Goal: Task Accomplishment & Management: Use online tool/utility

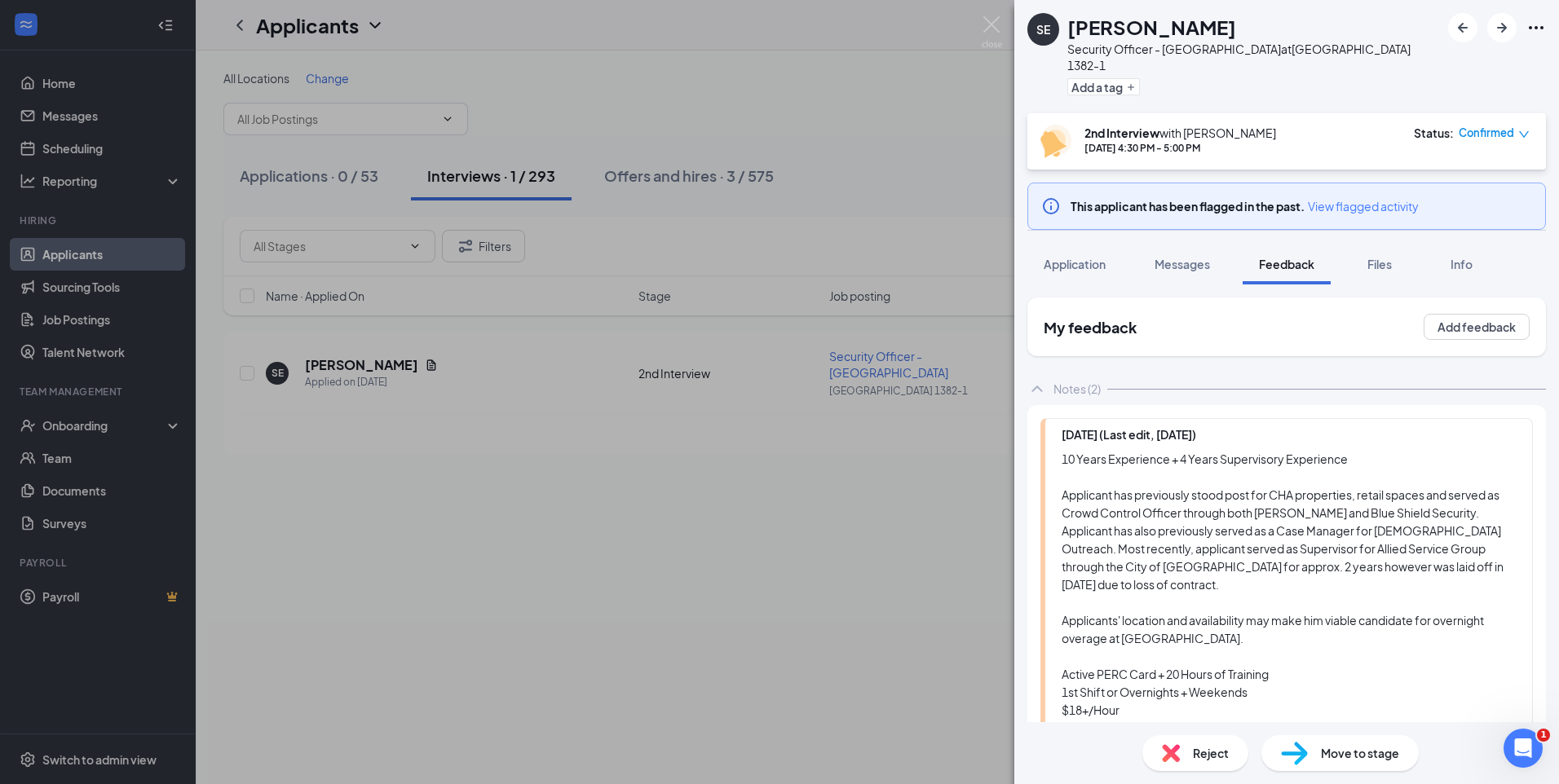
scroll to position [92, 0]
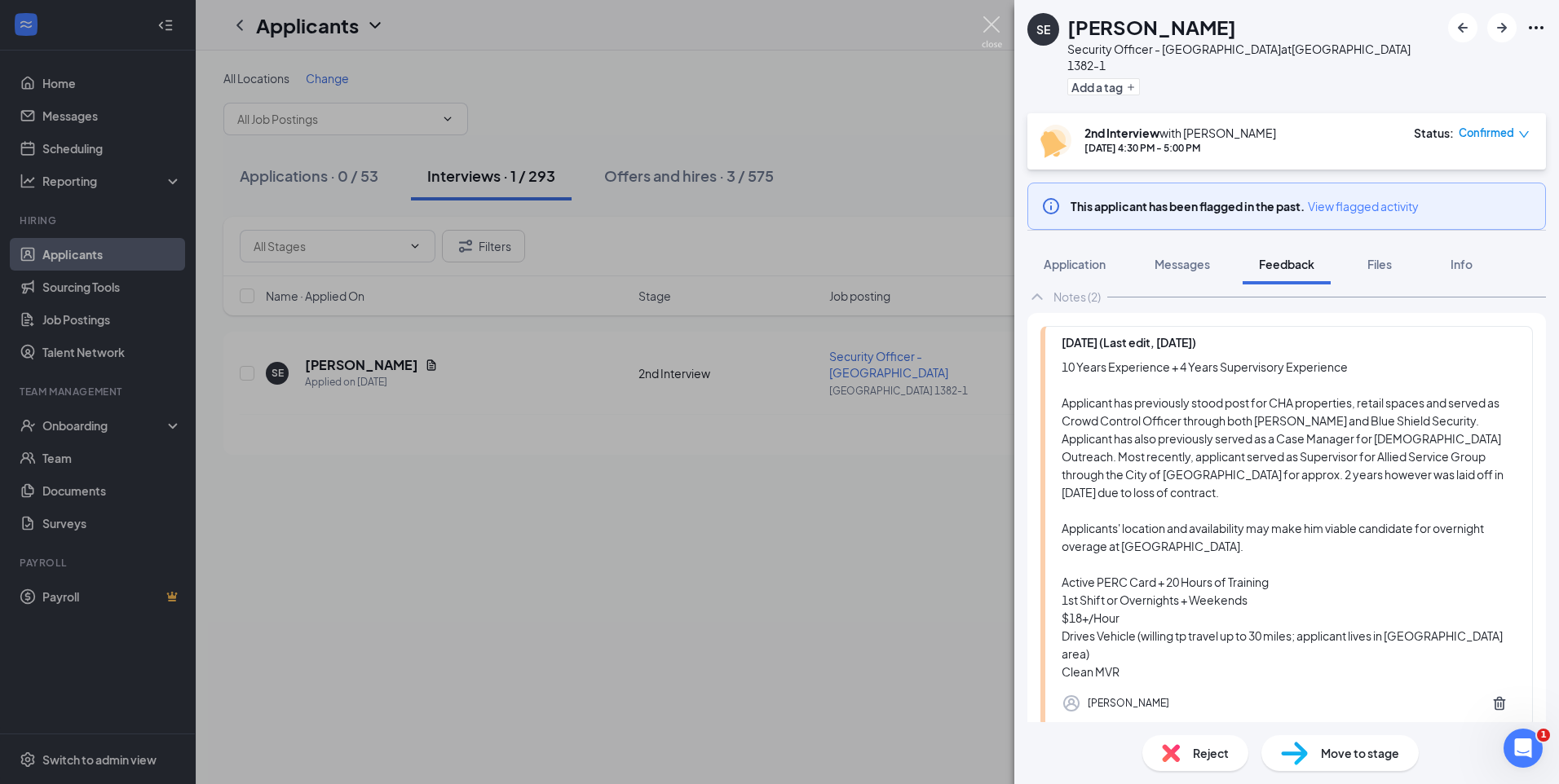
click at [991, 26] on img at bounding box center [992, 32] width 21 height 32
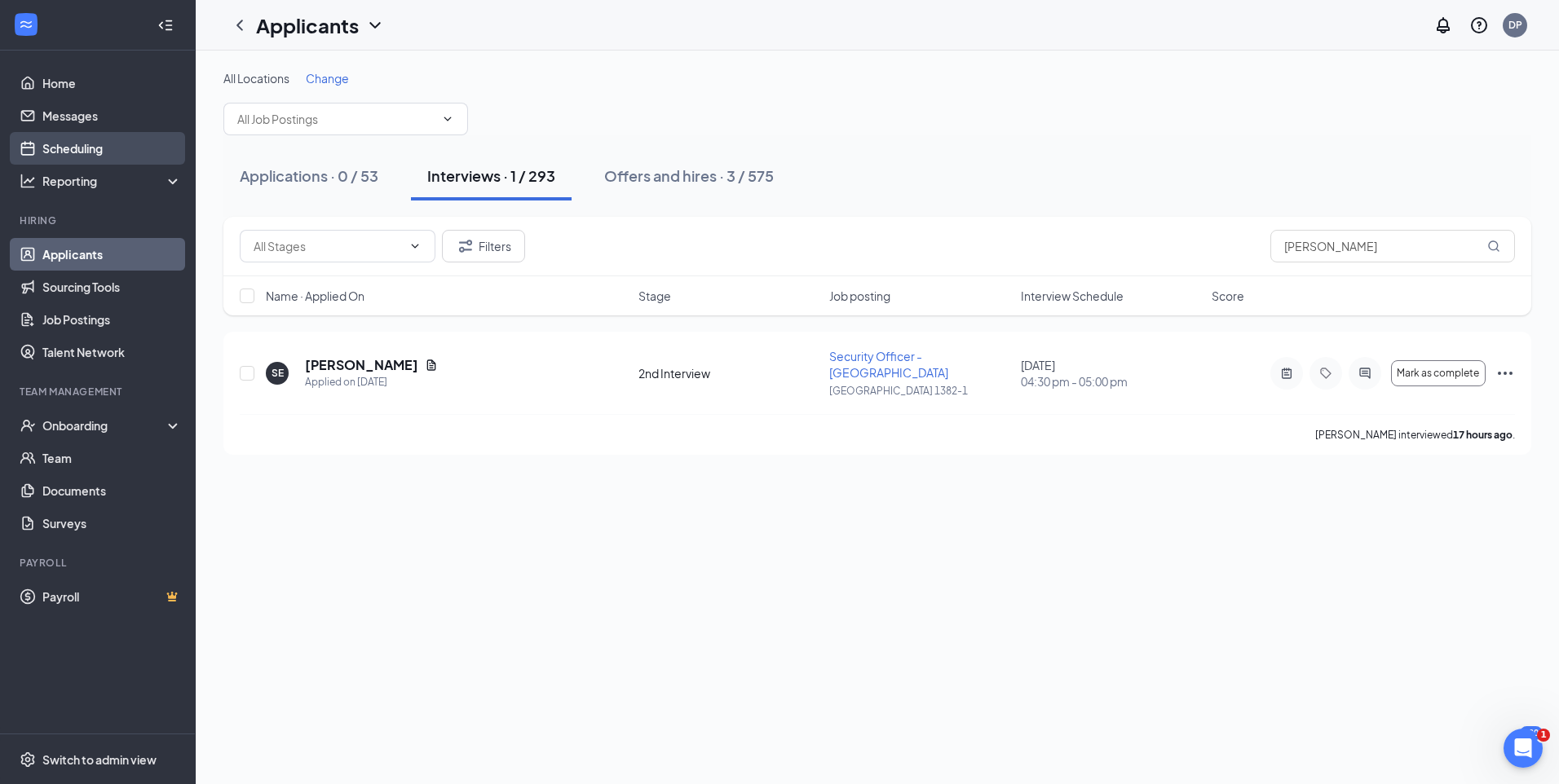
click at [94, 156] on link "Scheduling" at bounding box center [112, 148] width 140 height 33
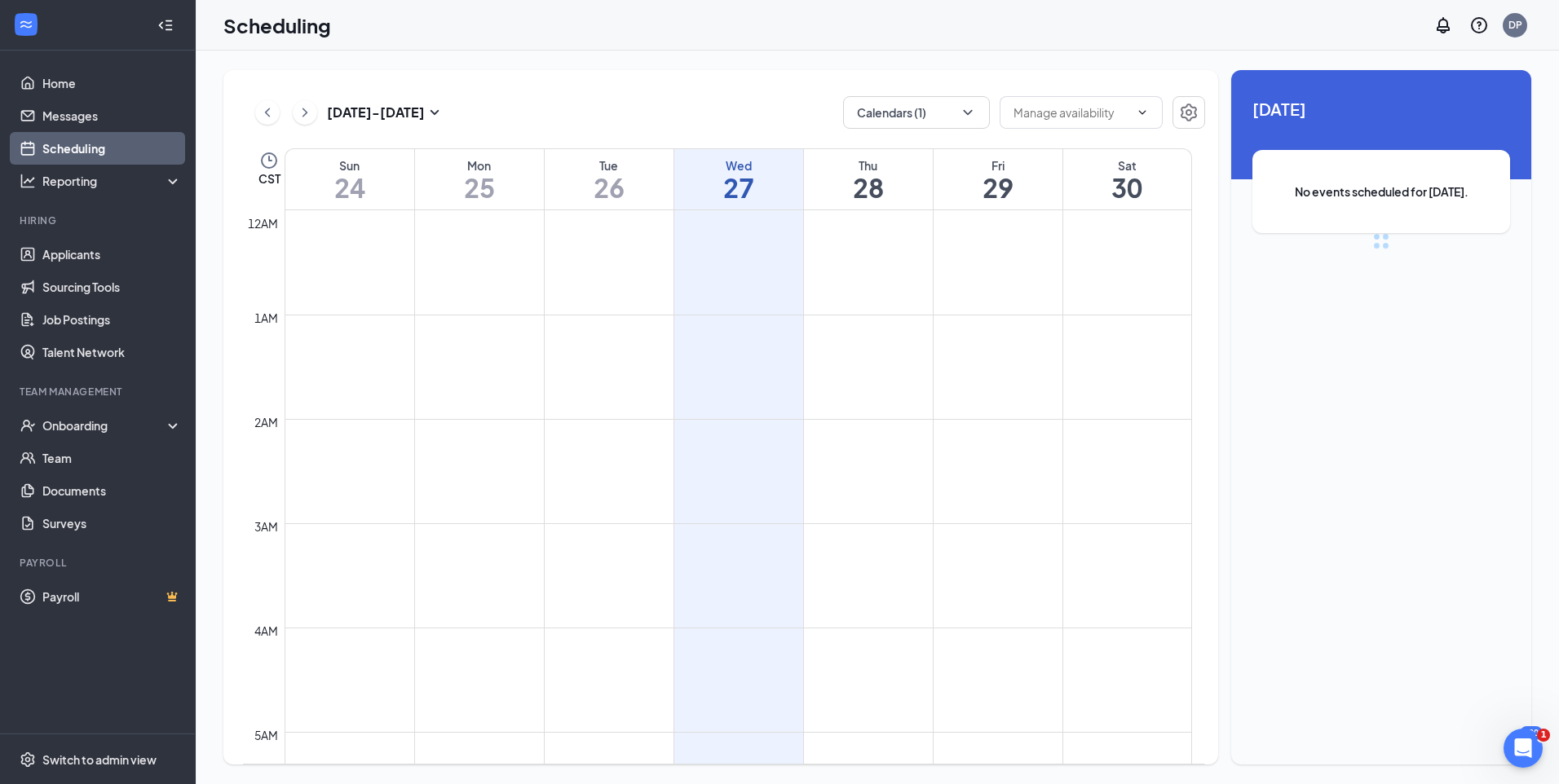
scroll to position [802, 0]
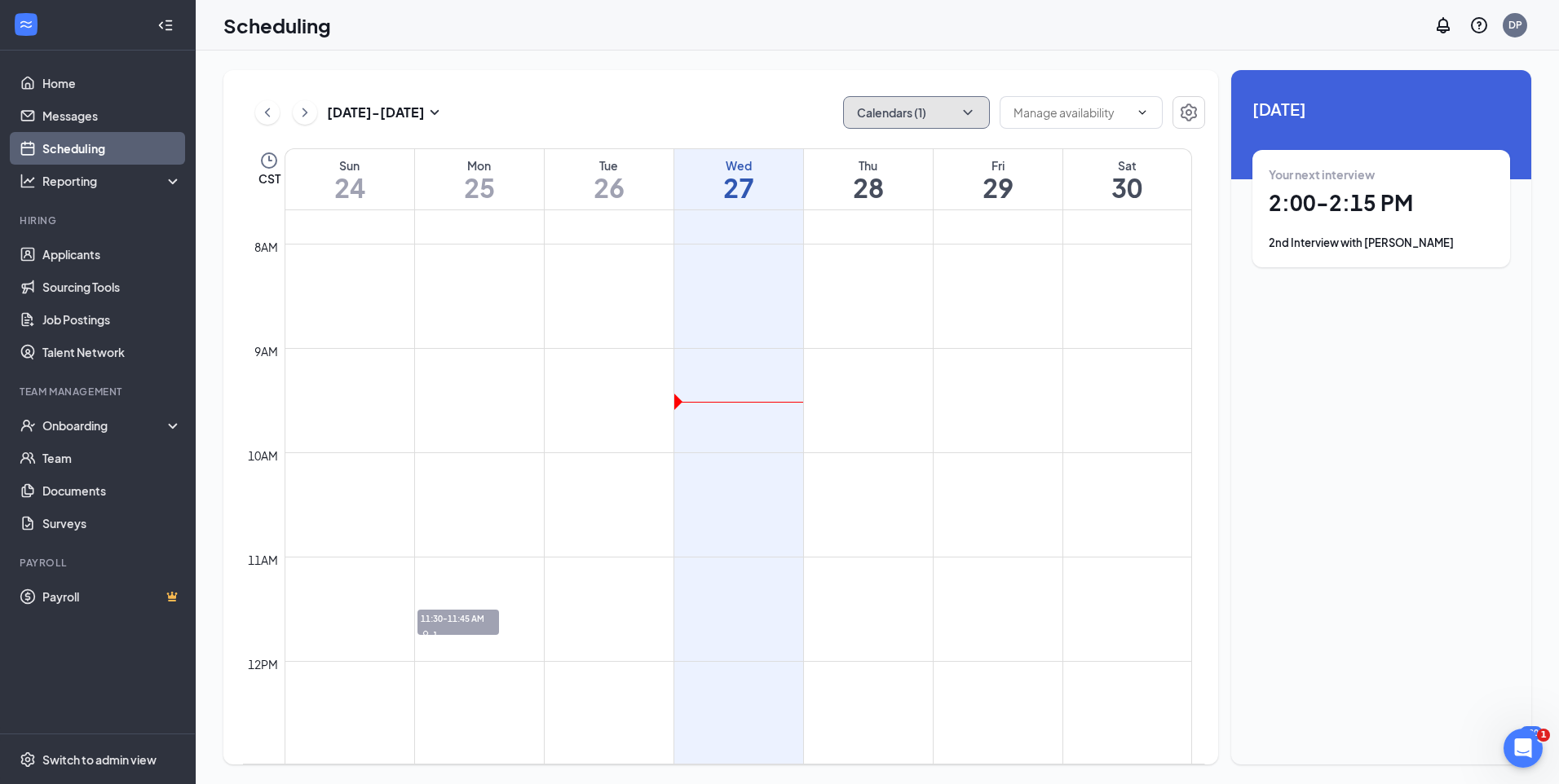
click at [977, 108] on button "Calendars (1)" at bounding box center [916, 113] width 146 height 33
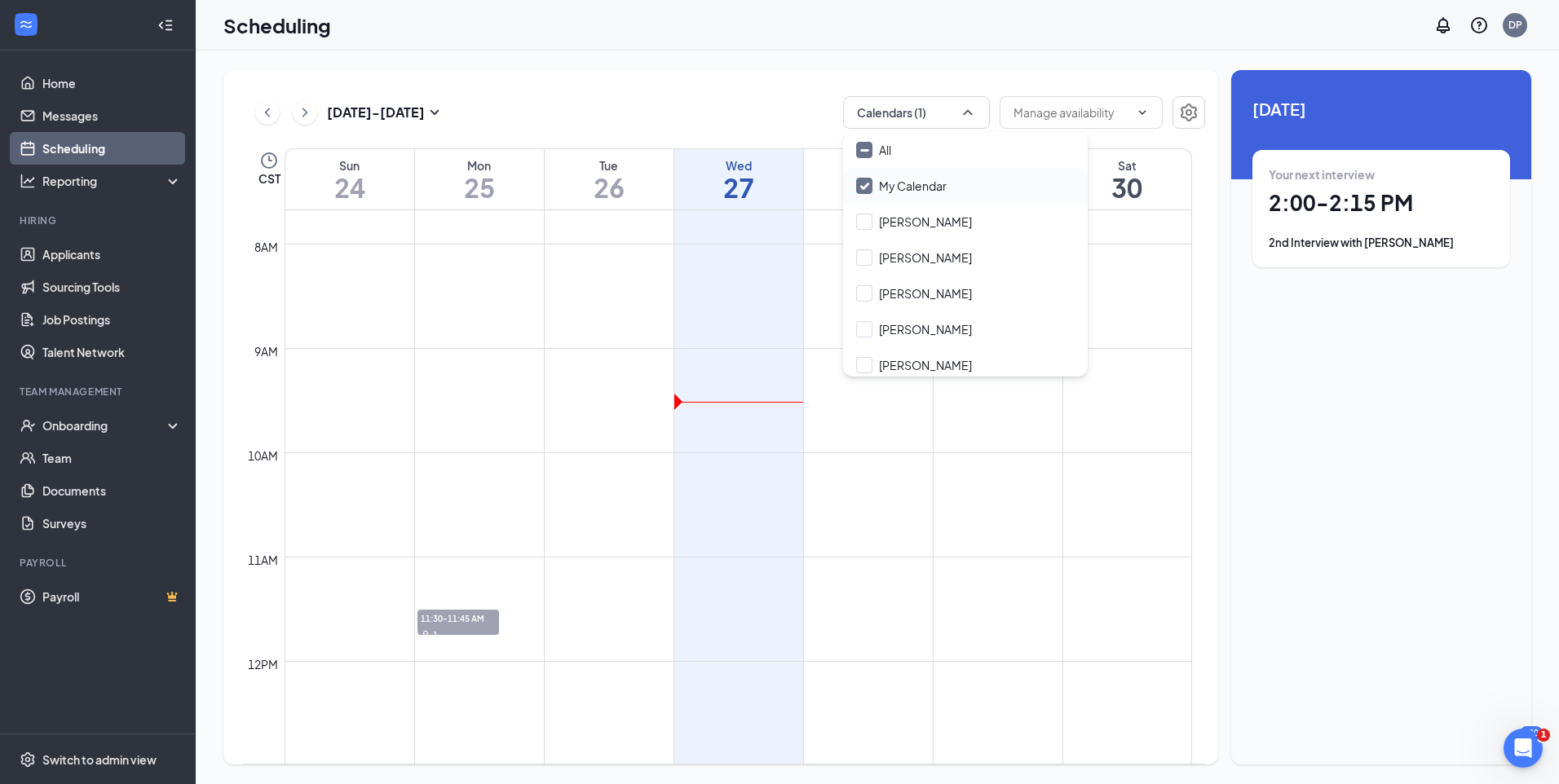
drag, startPoint x: 868, startPoint y: 188, endPoint x: 868, endPoint y: 213, distance: 25.0
click at [869, 188] on input "My Calendar" at bounding box center [901, 186] width 91 height 16
checkbox input "true"
click at [868, 221] on input "[PERSON_NAME]" at bounding box center [914, 221] width 115 height 16
checkbox input "false"
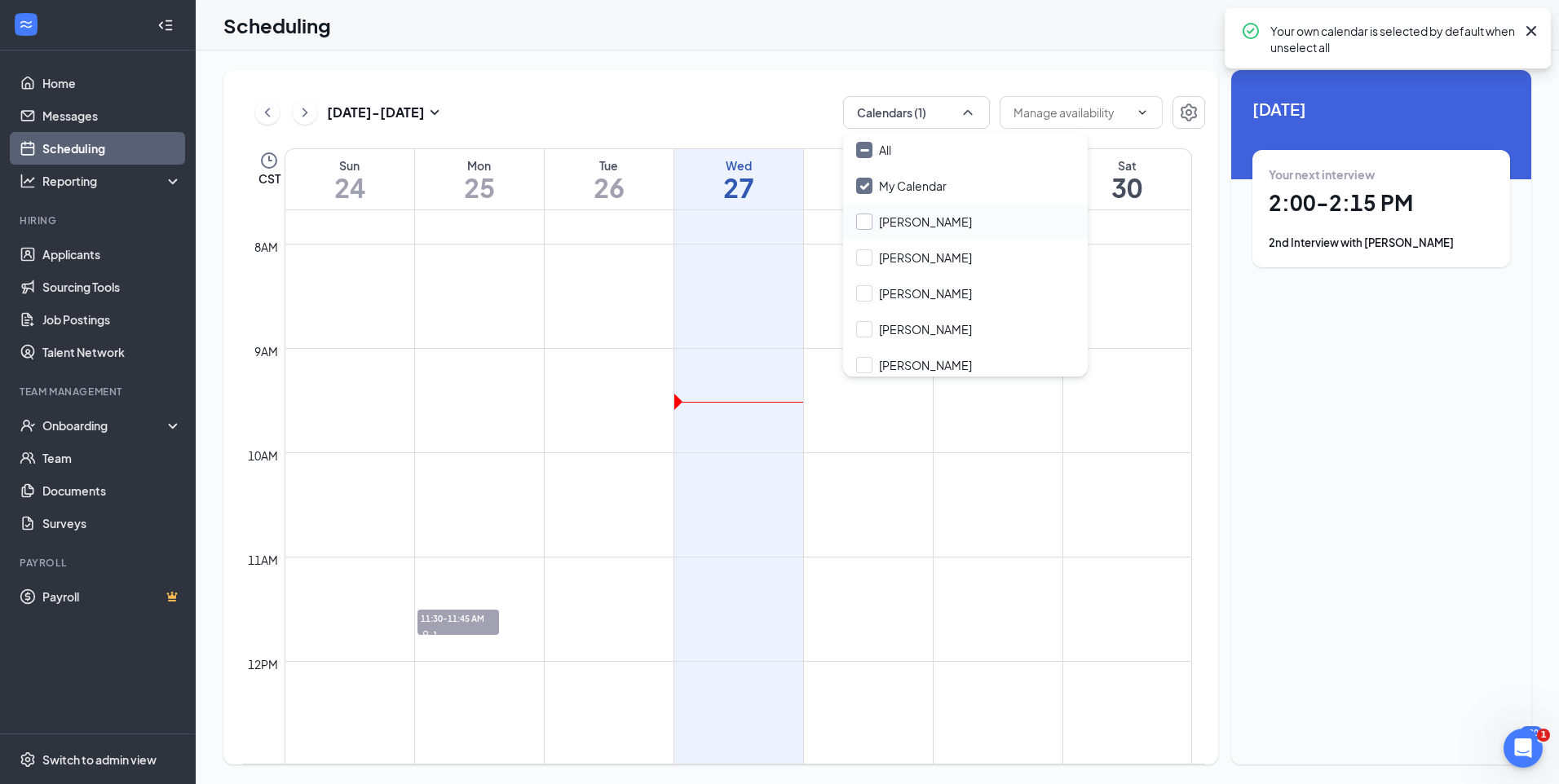
checkbox input "false"
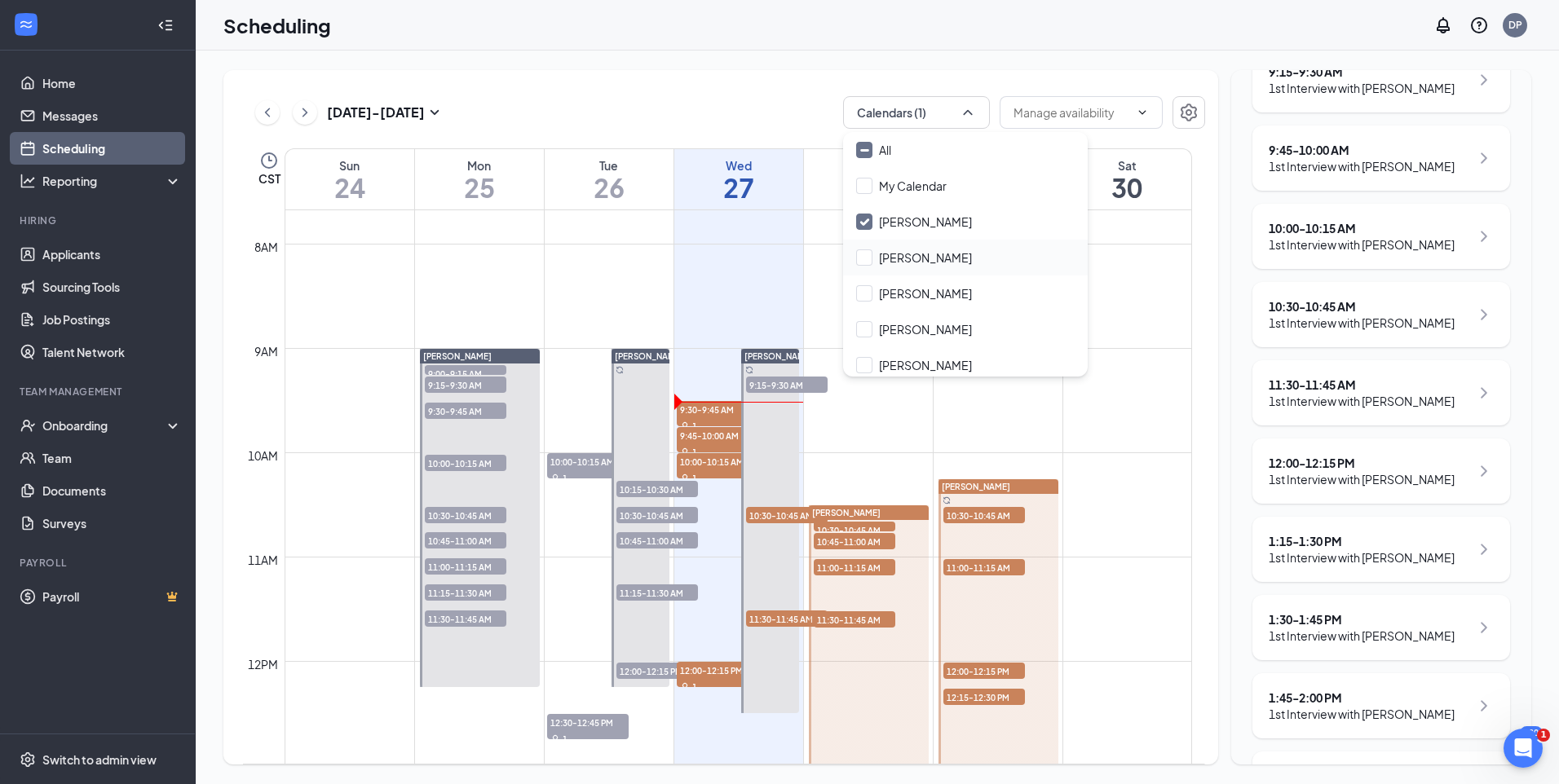
scroll to position [31, 0]
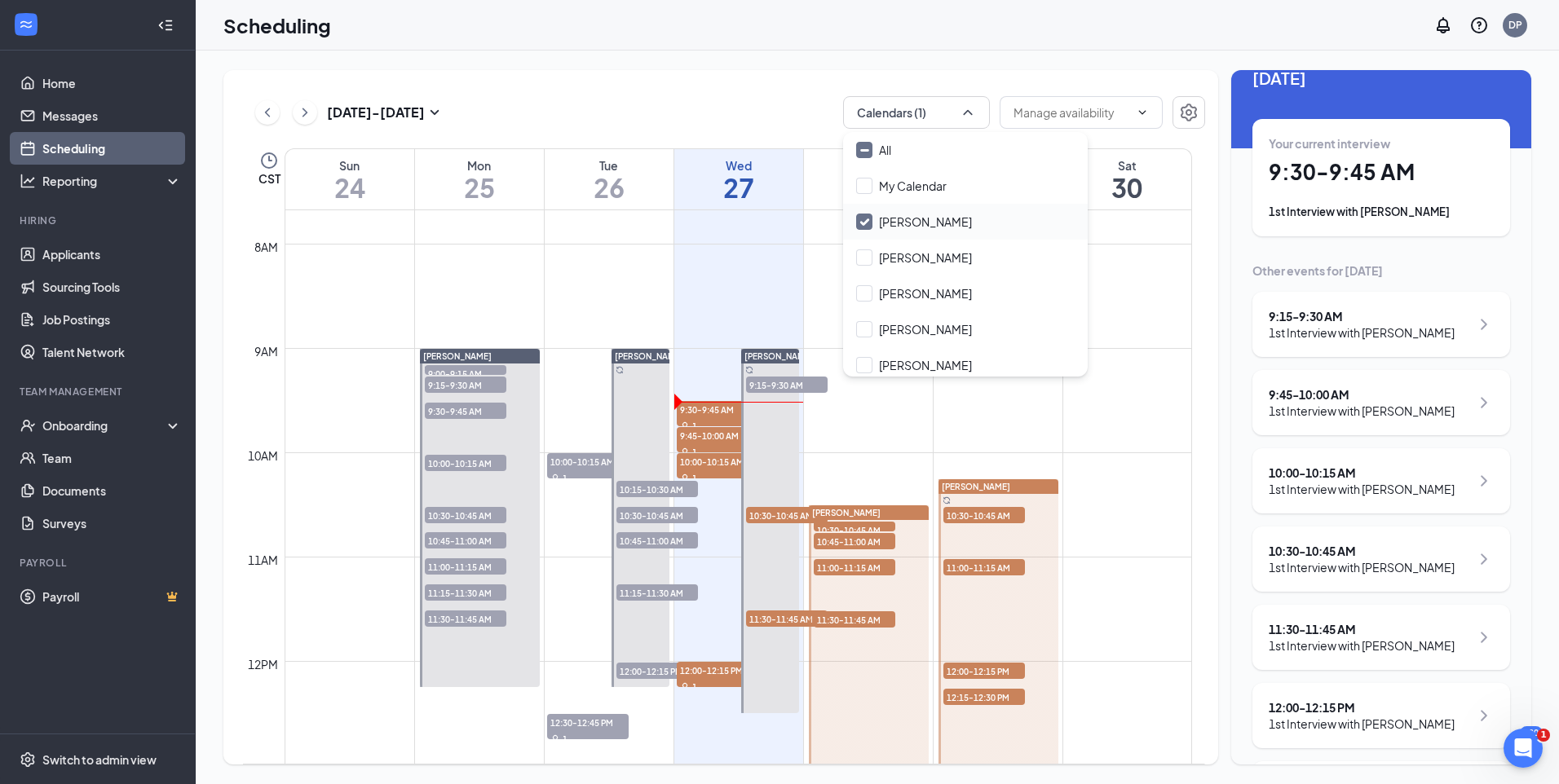
click at [866, 222] on input "[PERSON_NAME]" at bounding box center [914, 221] width 115 height 16
checkbox input "true"
checkbox input "false"
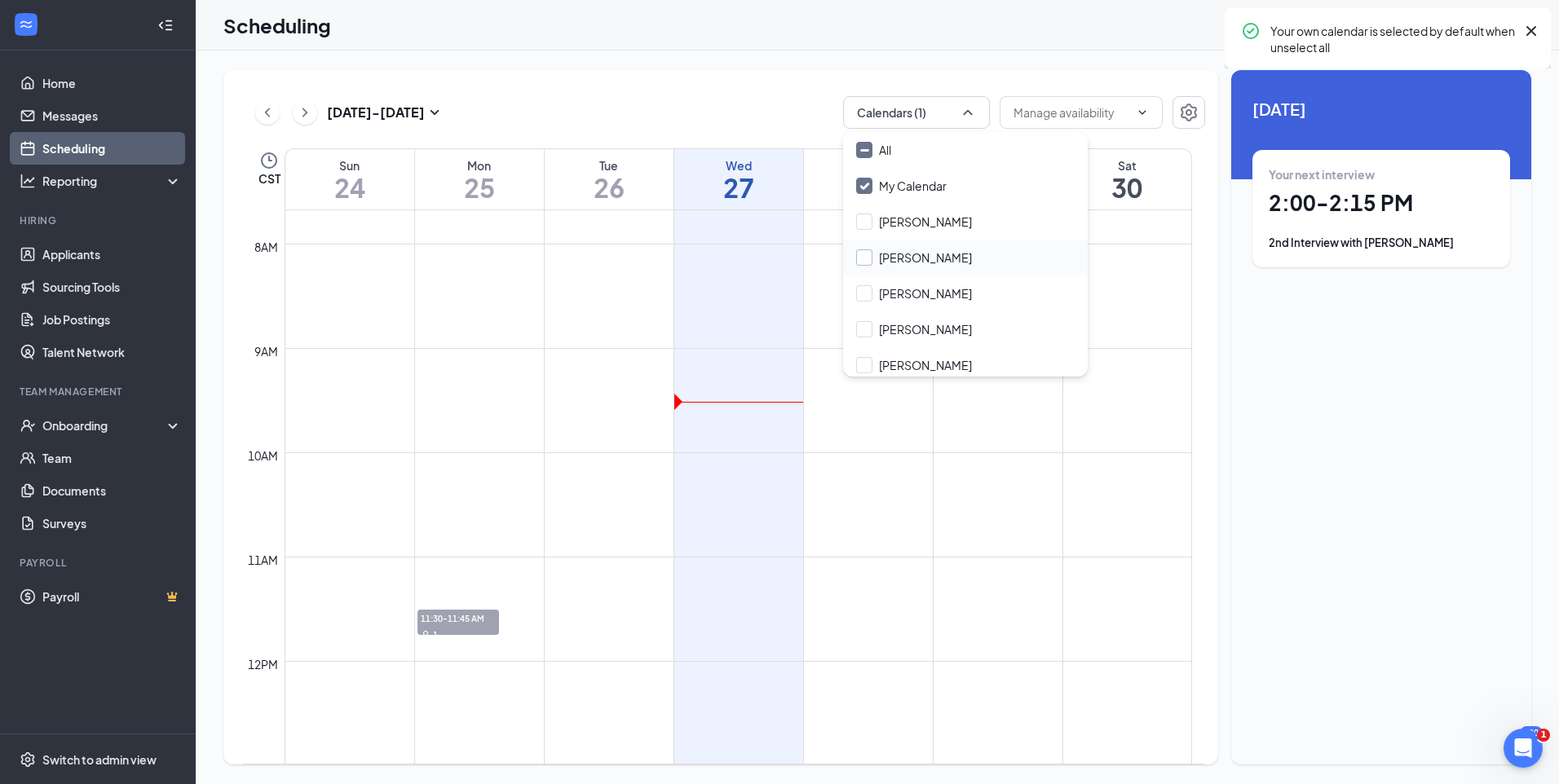
click at [862, 259] on input "[PERSON_NAME]" at bounding box center [914, 257] width 115 height 16
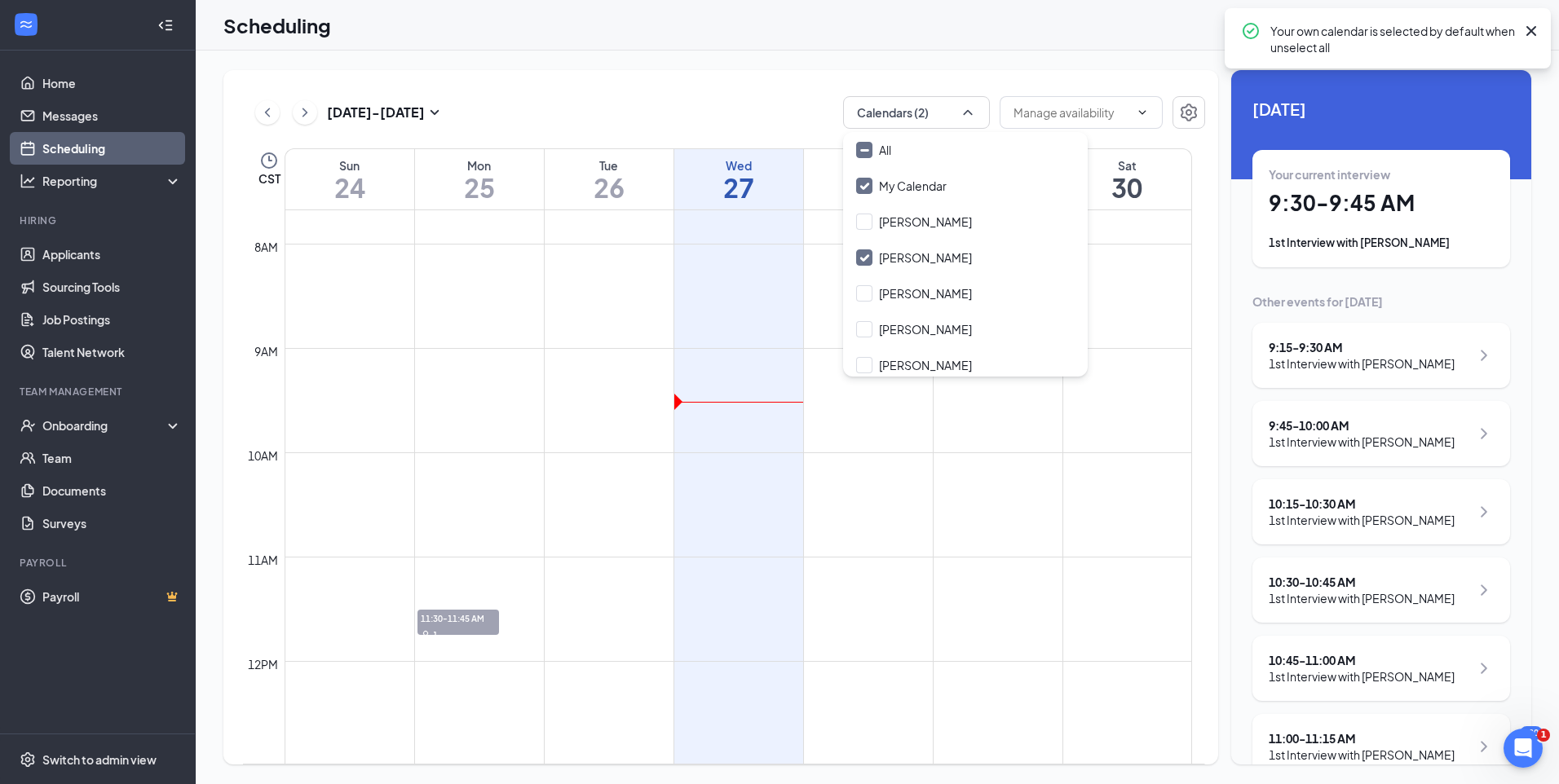
click at [703, 72] on div "[DATE] - [DATE] Calendars (2) CST Sun 24 Mon 25 Tue 26 Wed 27 Thu 28 Fri 29 Sat…" at bounding box center [720, 417] width 995 height 695
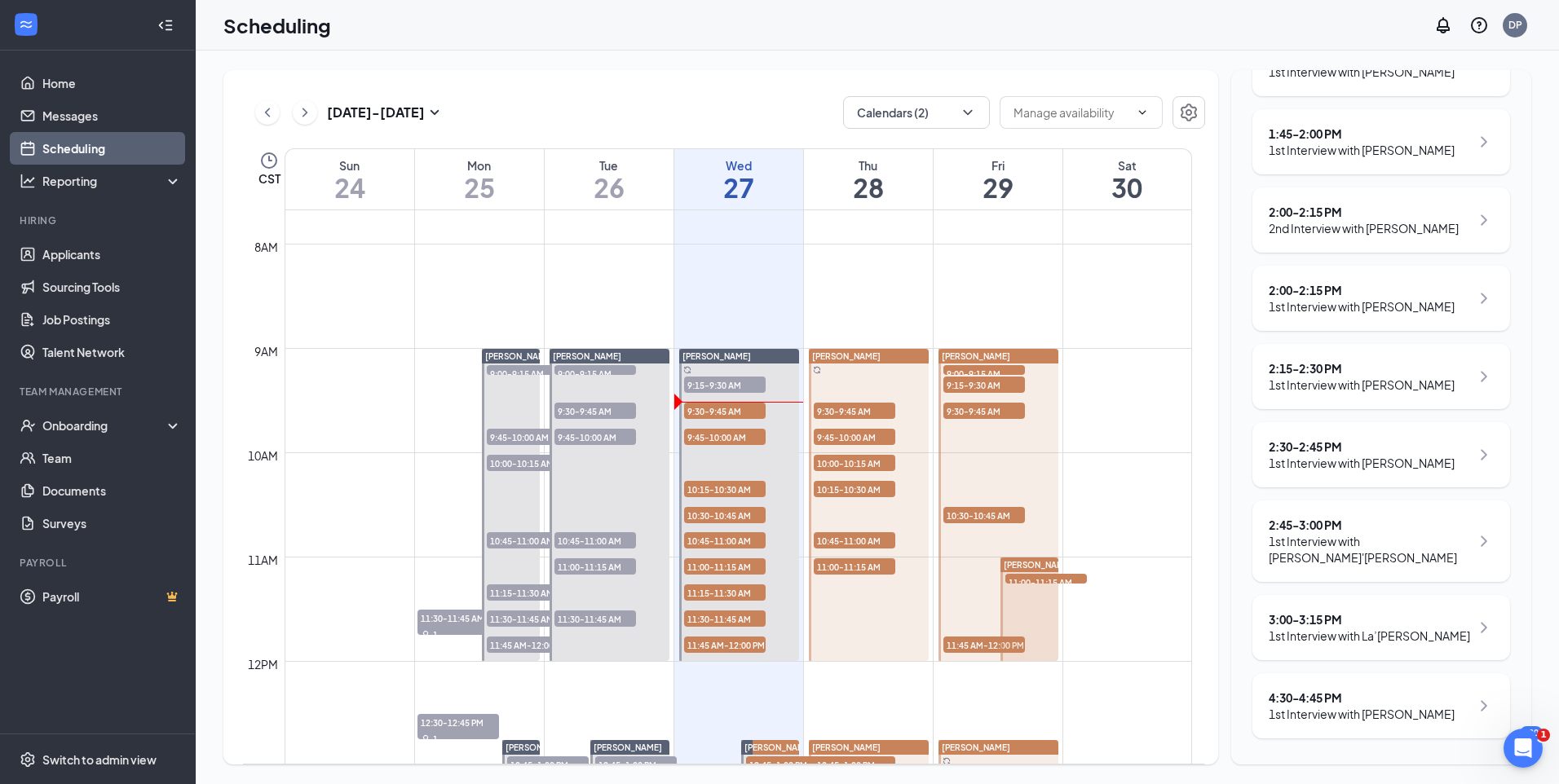
scroll to position [1346, 0]
click at [965, 109] on icon "ChevronDown" at bounding box center [967, 112] width 16 height 16
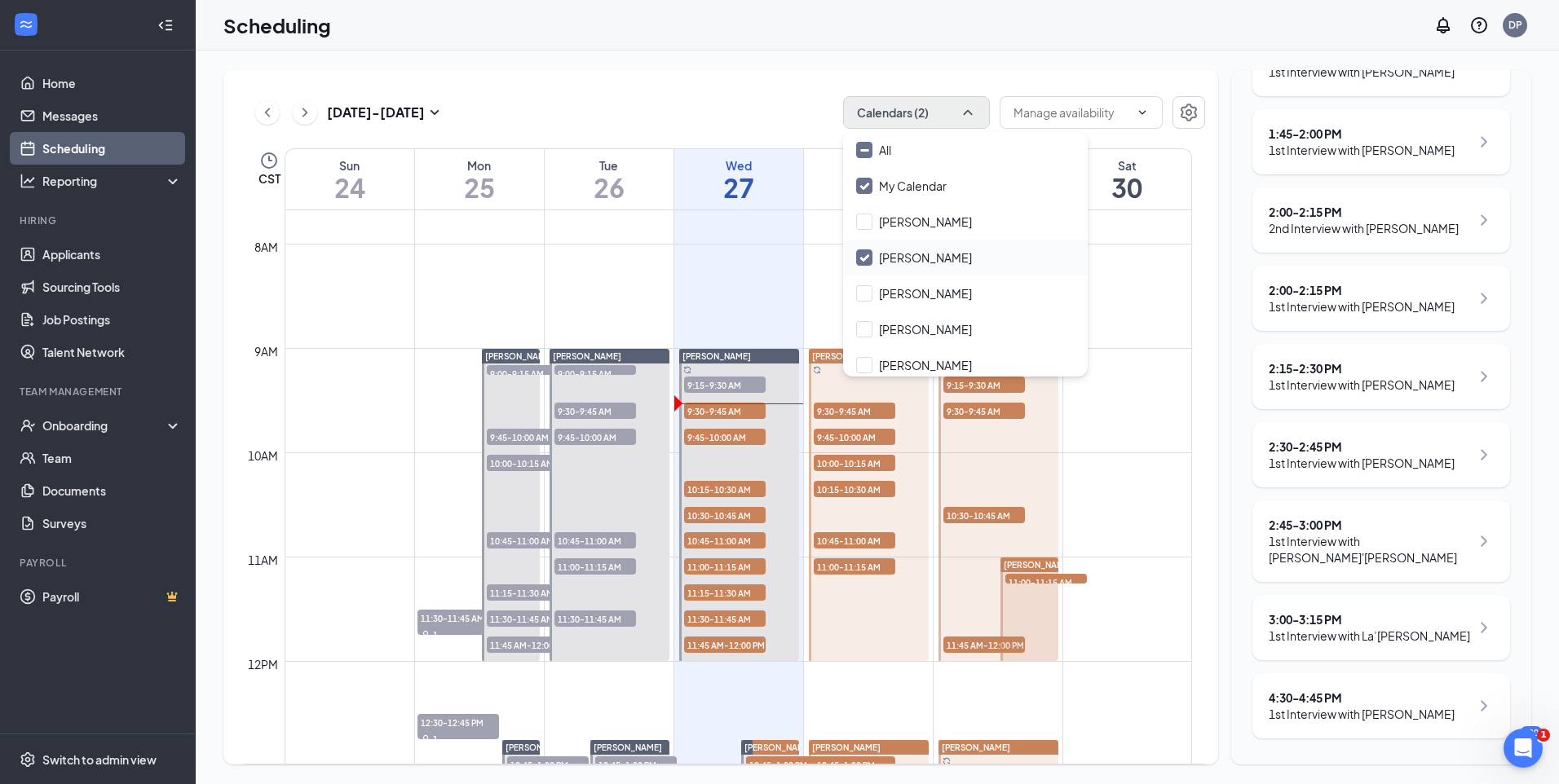
click at [866, 256] on input "[PERSON_NAME]" at bounding box center [914, 257] width 115 height 16
checkbox input "false"
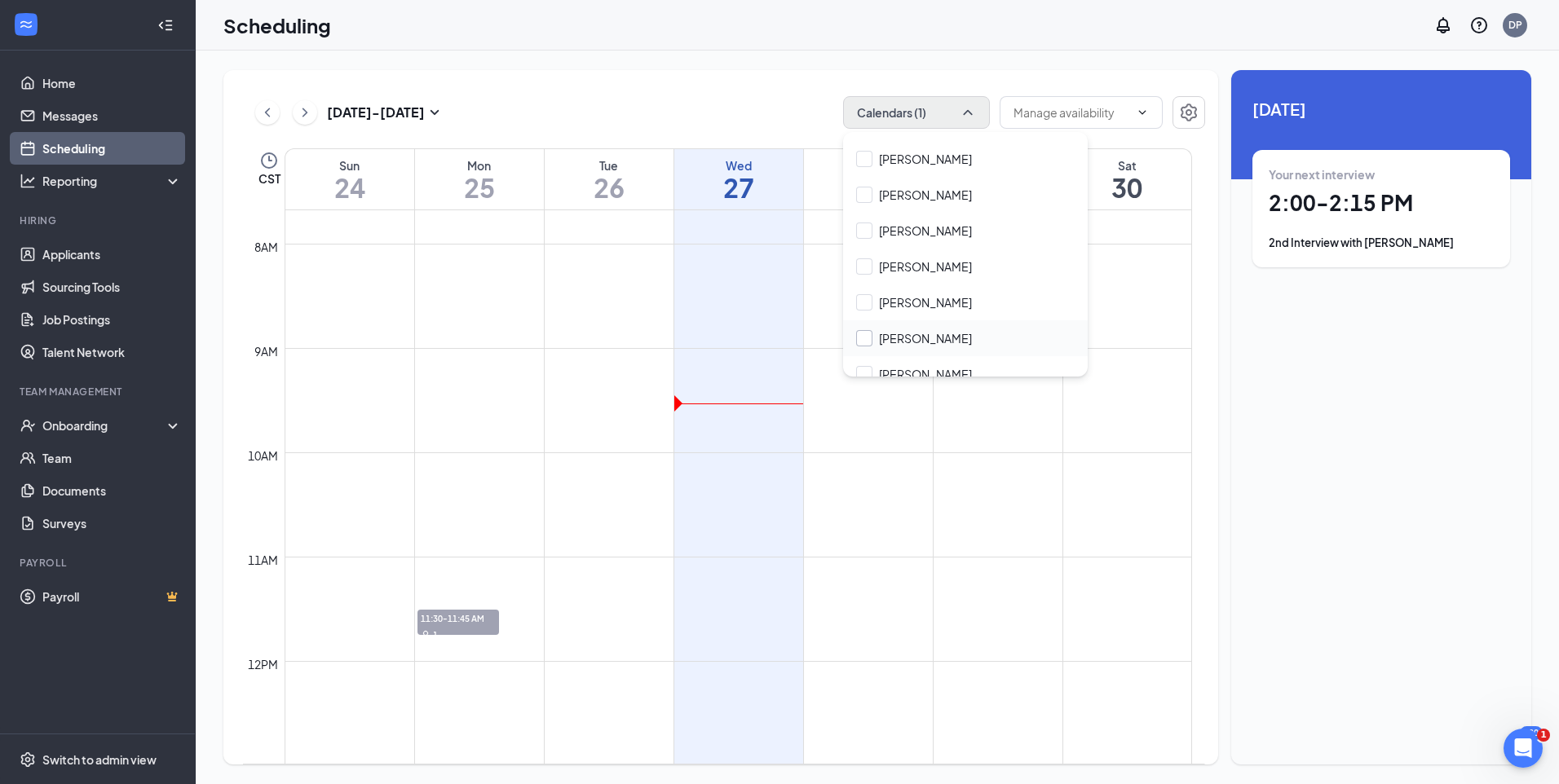
scroll to position [163, 0]
click at [870, 230] on input "[PERSON_NAME]" at bounding box center [914, 237] width 115 height 16
checkbox input "true"
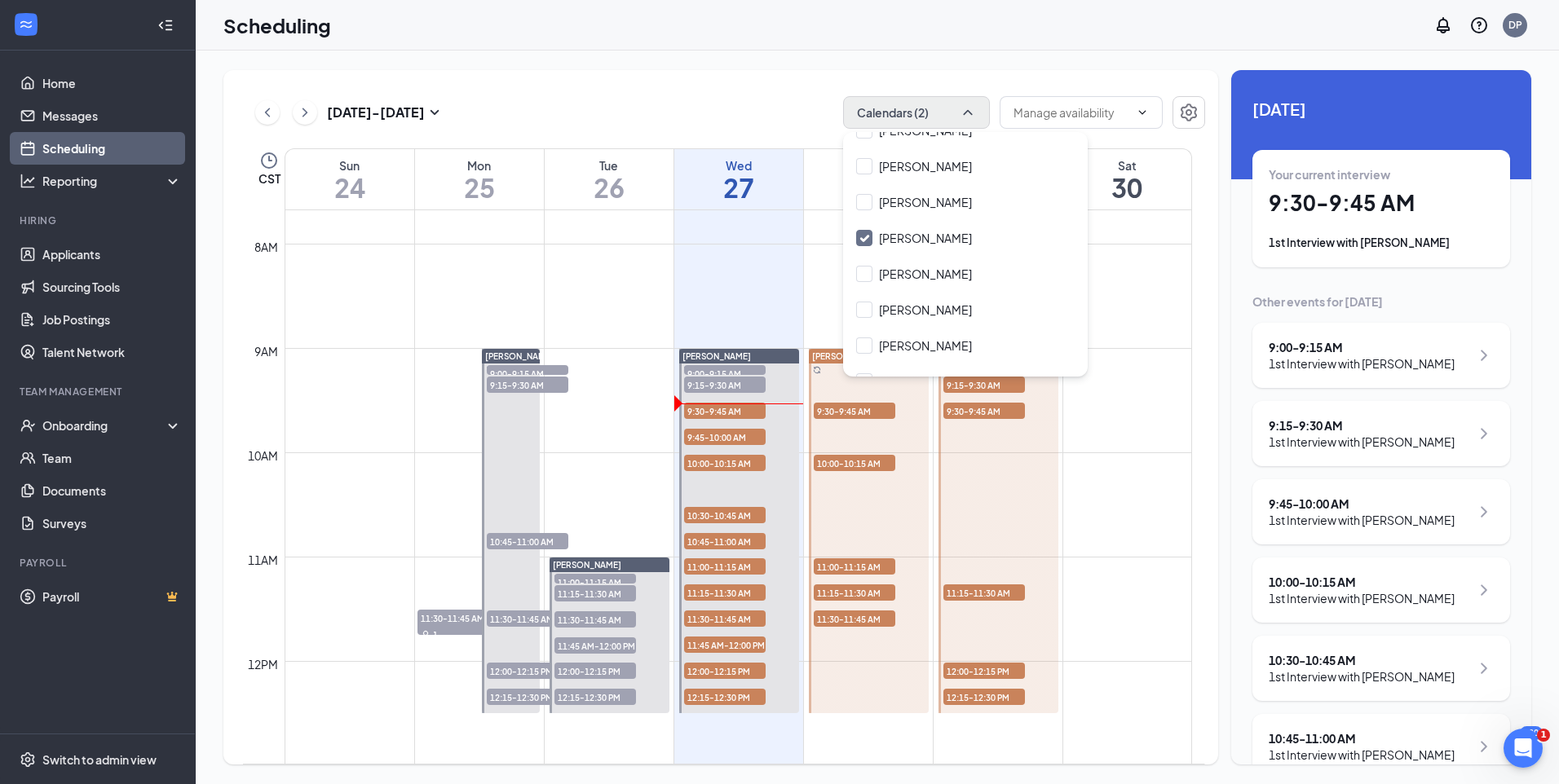
click at [743, 49] on div "Scheduling DP" at bounding box center [878, 25] width 1364 height 51
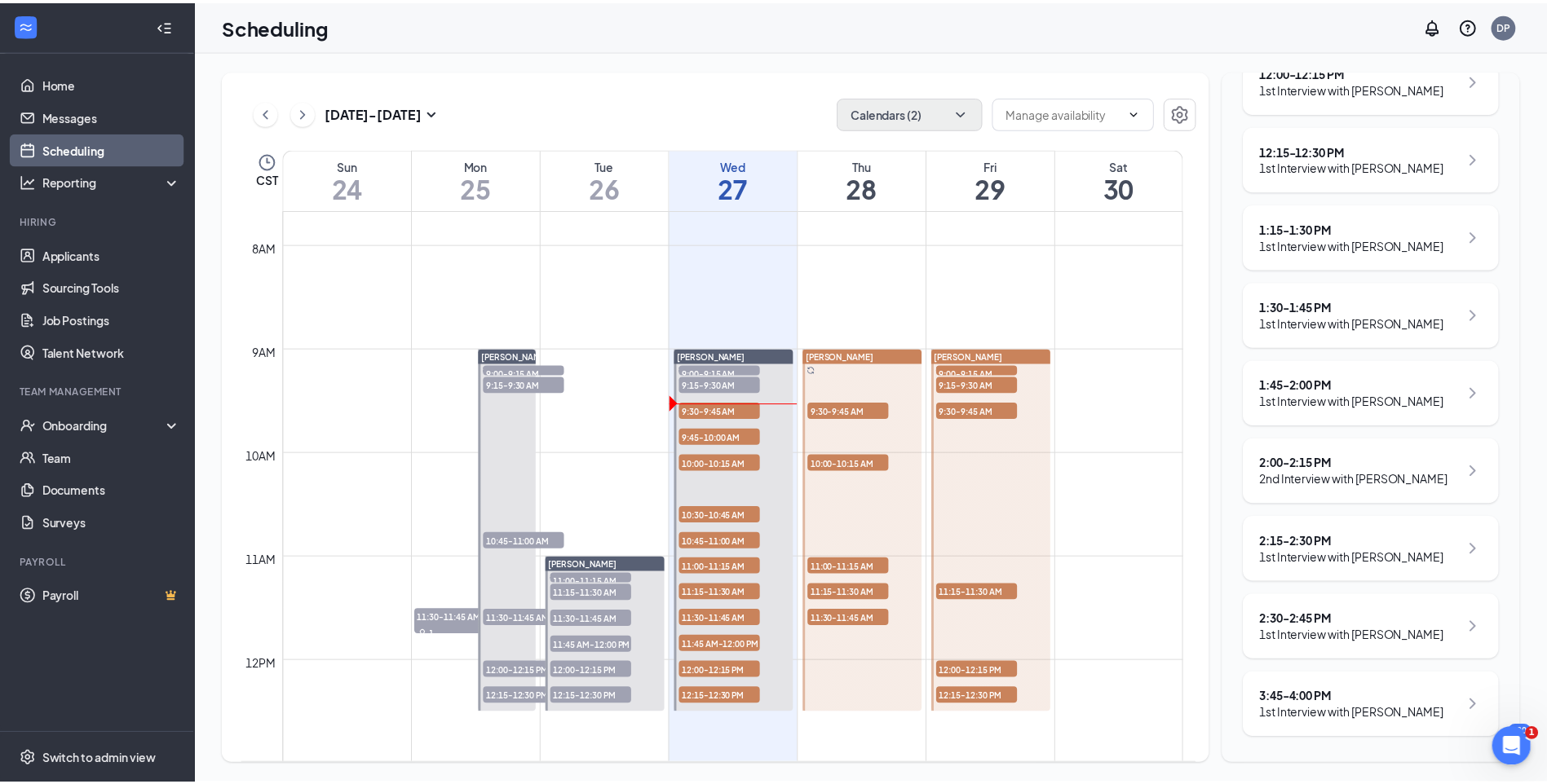
scroll to position [1091, 0]
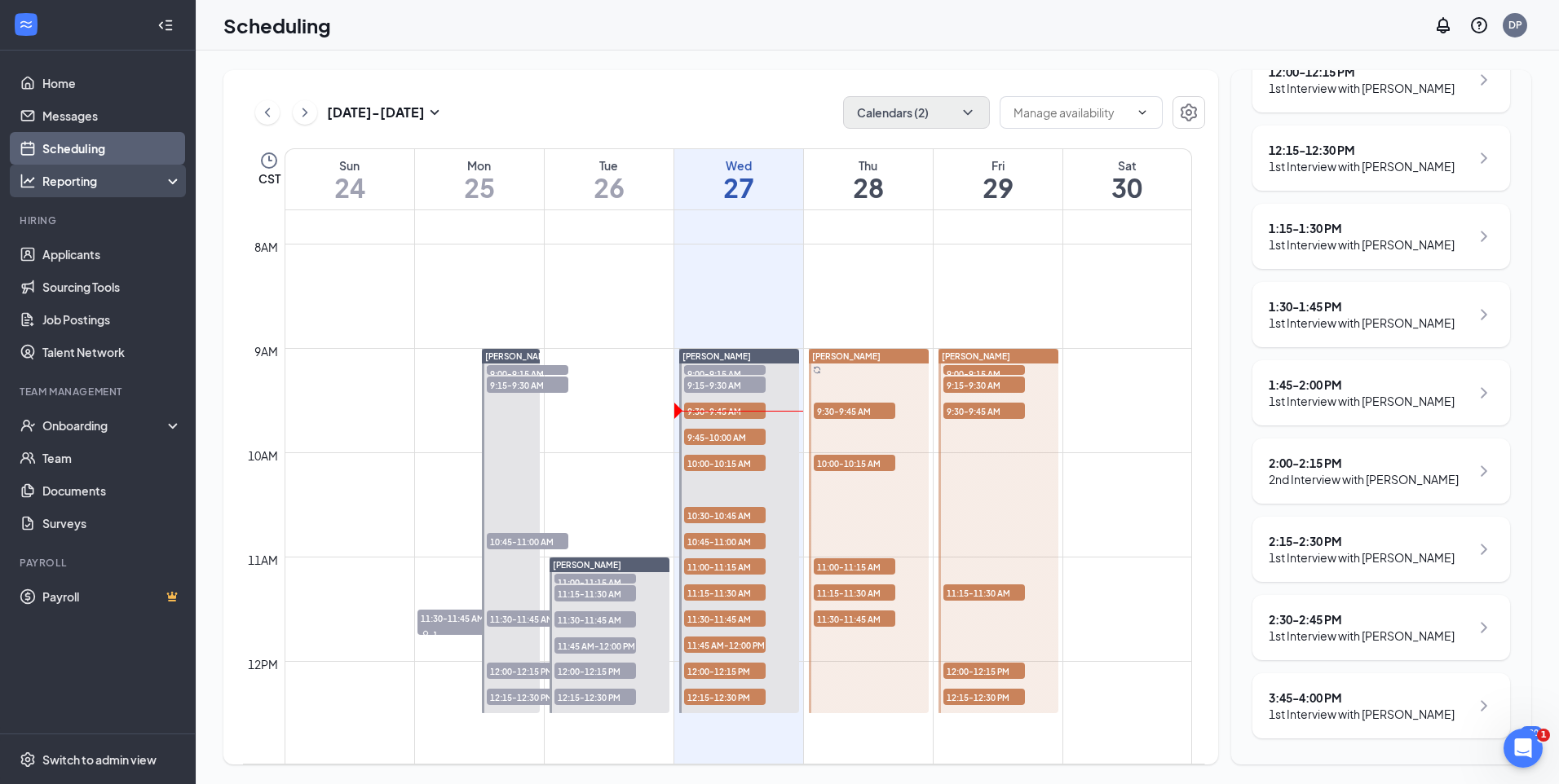
click at [114, 185] on div "Reporting" at bounding box center [113, 180] width 141 height 16
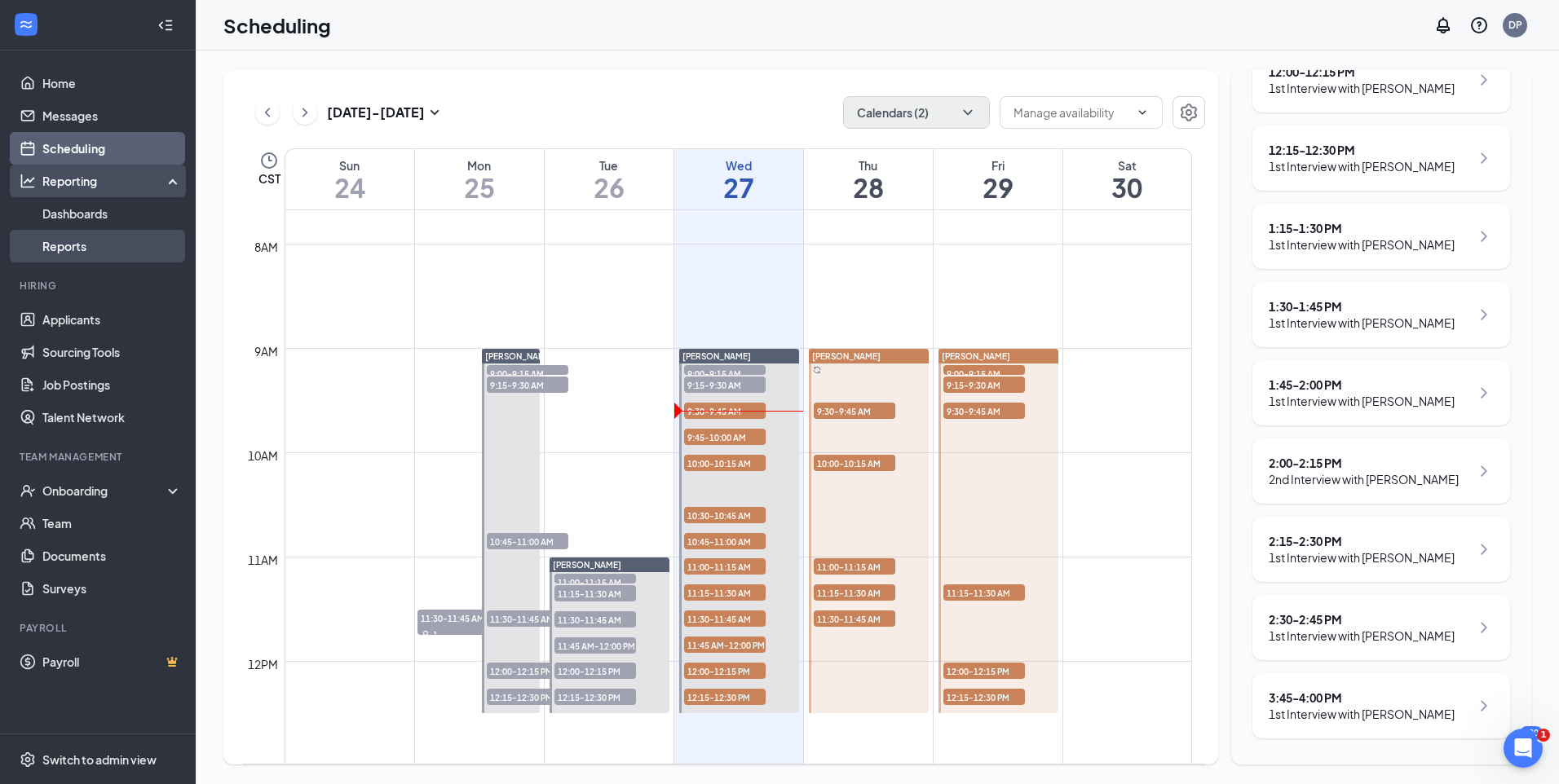
click at [88, 249] on link "Reports" at bounding box center [112, 246] width 140 height 33
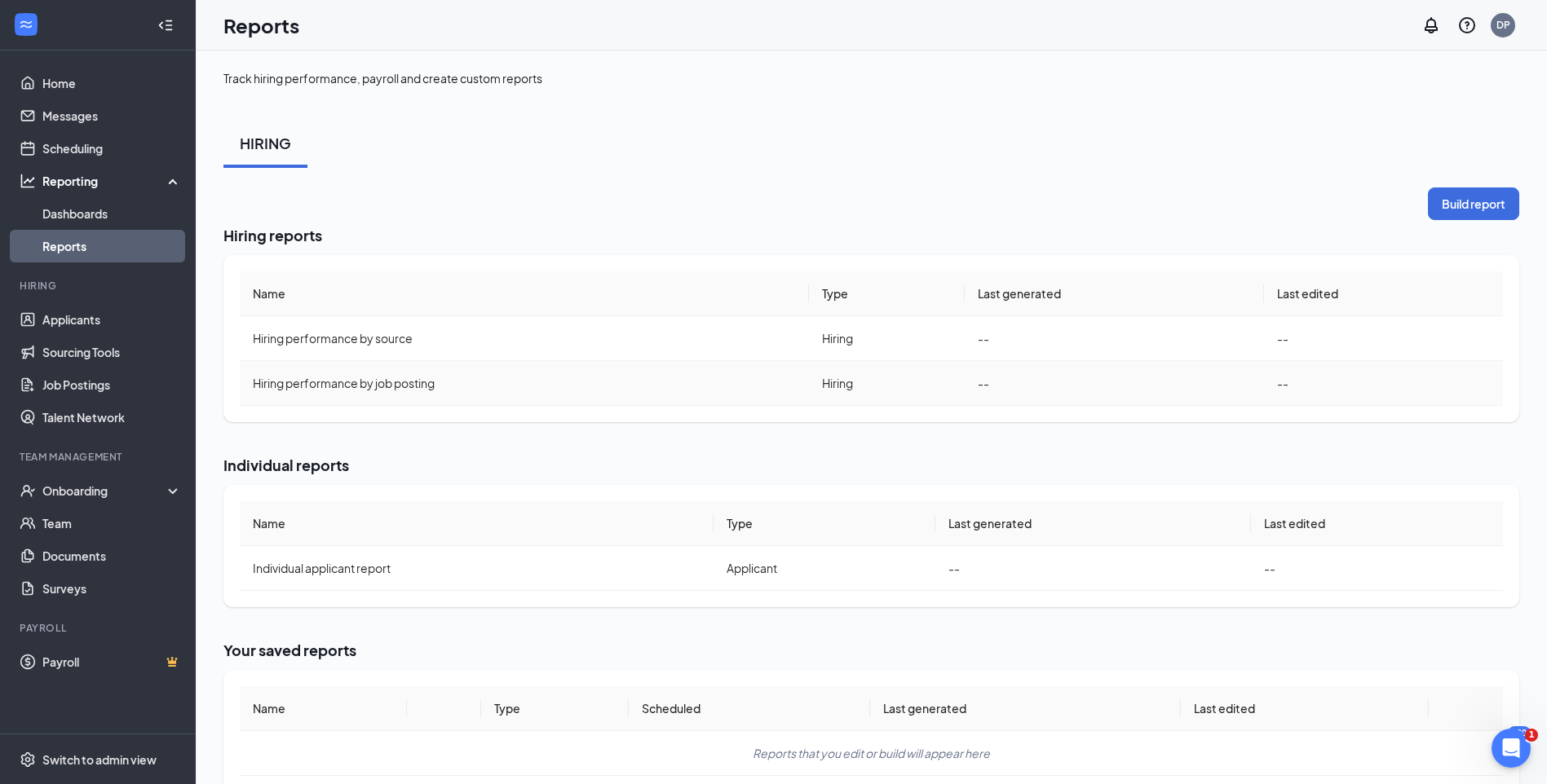
click at [329, 384] on span "Hiring performance by job posting" at bounding box center [344, 384] width 182 height 15
click at [1449, 212] on button "Build report" at bounding box center [1473, 204] width 91 height 33
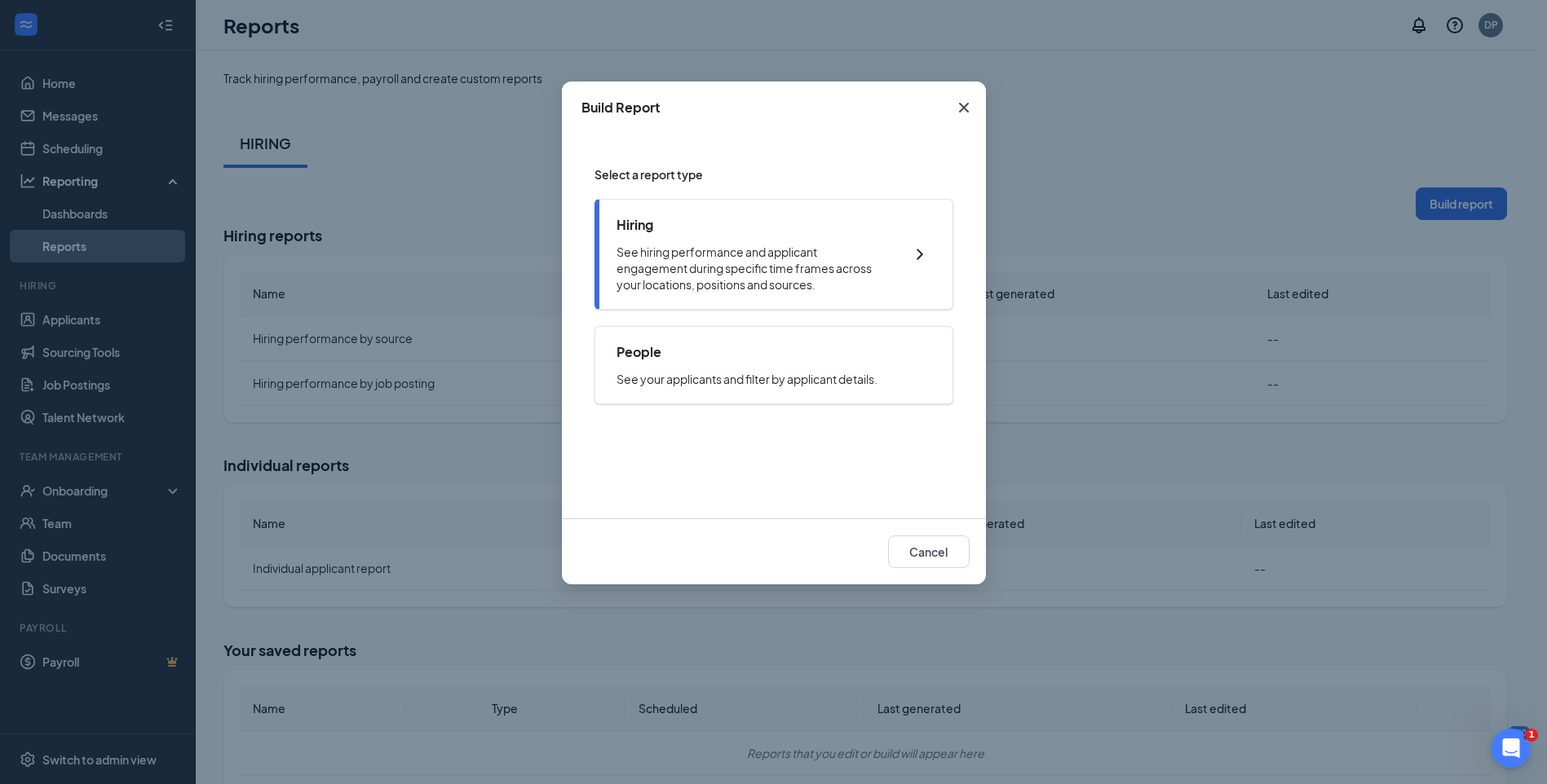
click at [717, 264] on p "See hiring performance and applicant engagement during specific time frames acr…" at bounding box center [751, 268] width 271 height 49
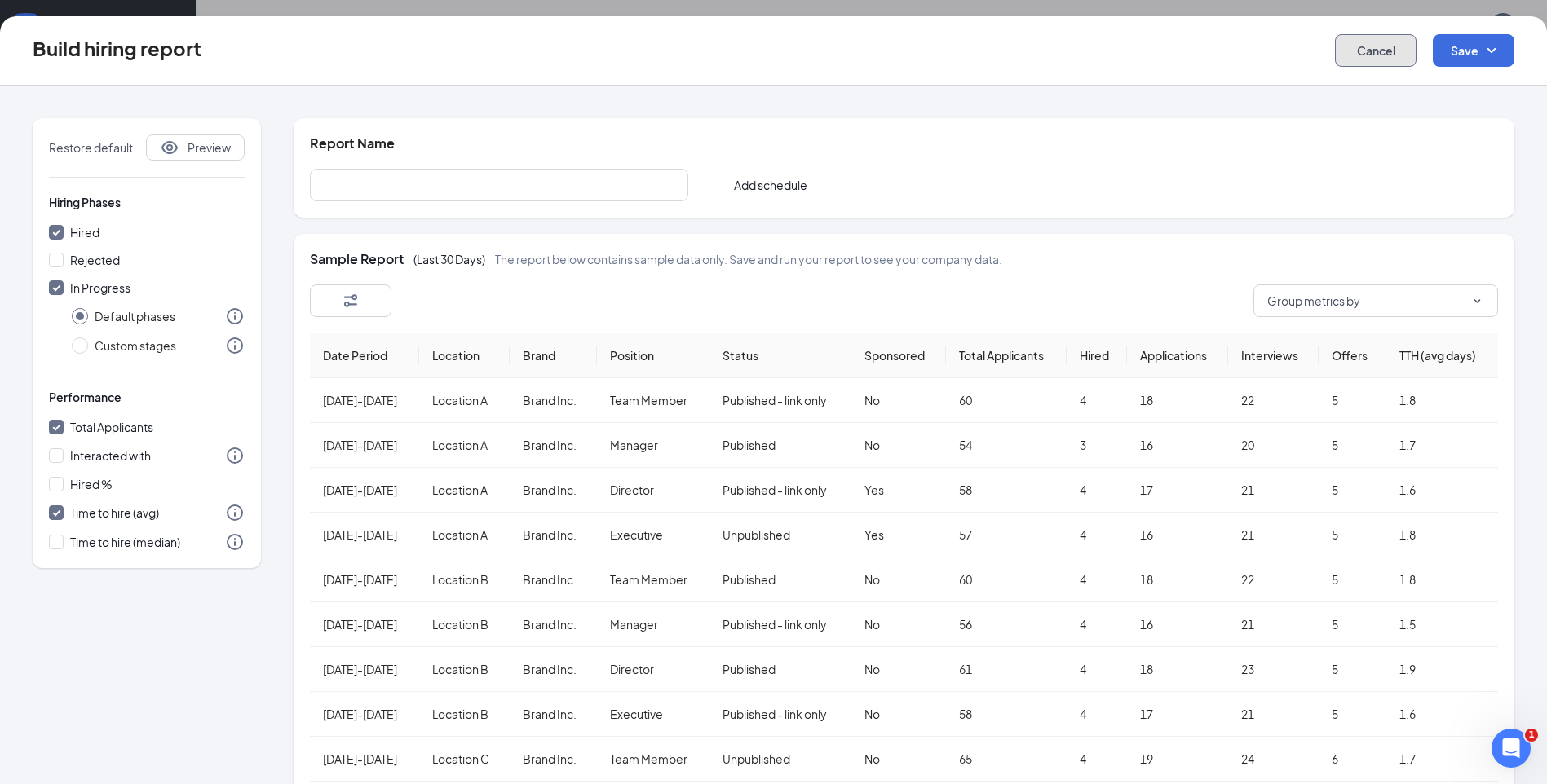
click at [1365, 53] on button "Cancel" at bounding box center [1375, 51] width 82 height 33
checkbox input "false"
radio input "false"
checkbox input "false"
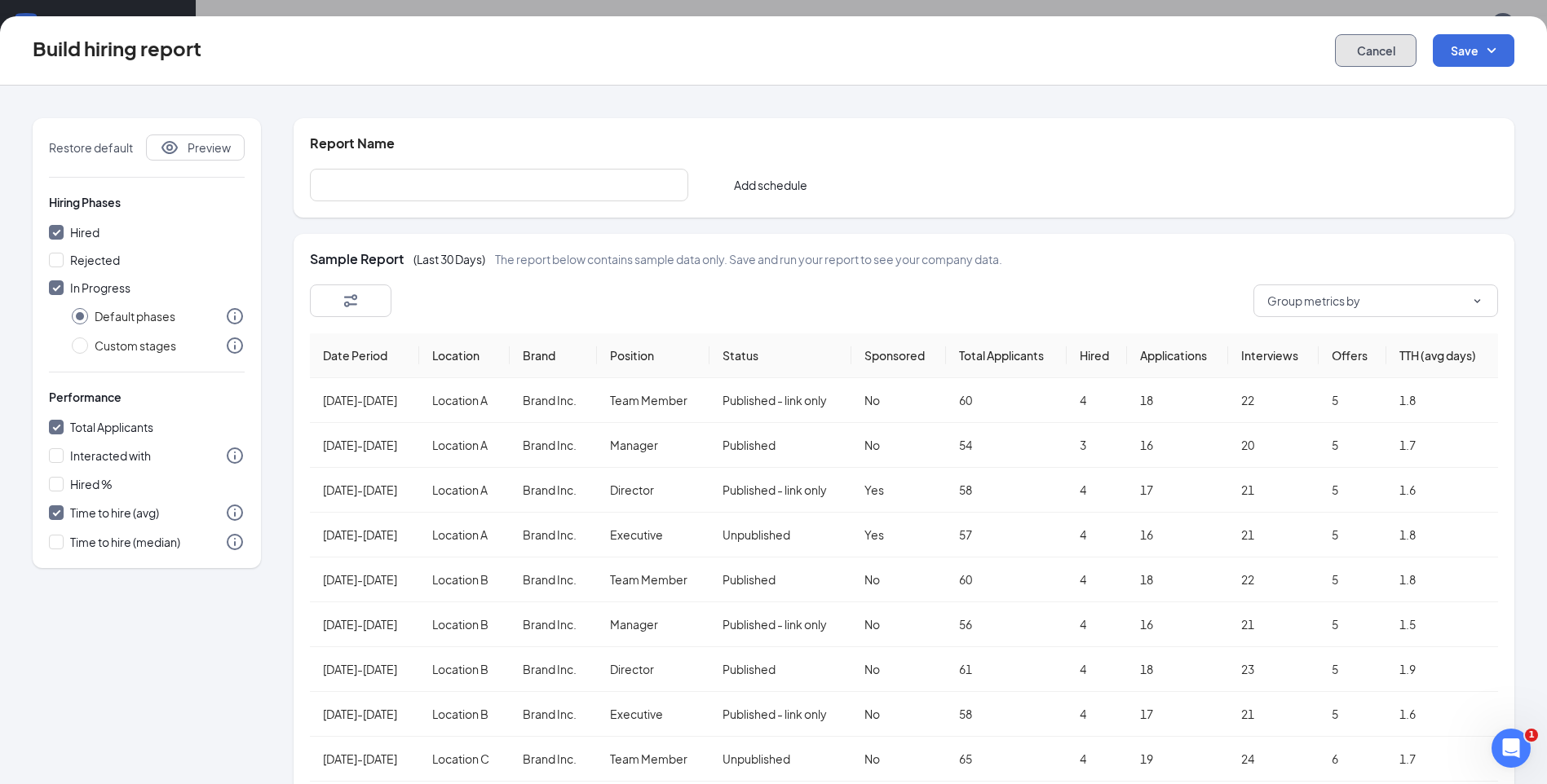
checkbox input "false"
